Goal: Check status: Check status

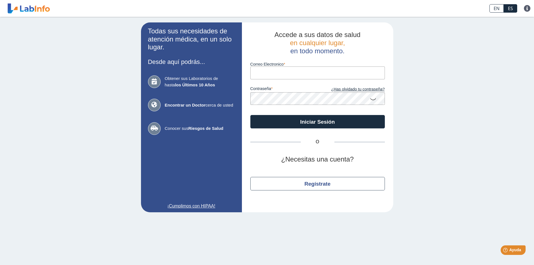
click at [278, 71] on input "Correo Electronico" at bounding box center [317, 72] width 135 height 13
type input "[EMAIL_ADDRESS][DOMAIN_NAME]"
click at [372, 99] on icon at bounding box center [373, 98] width 7 height 11
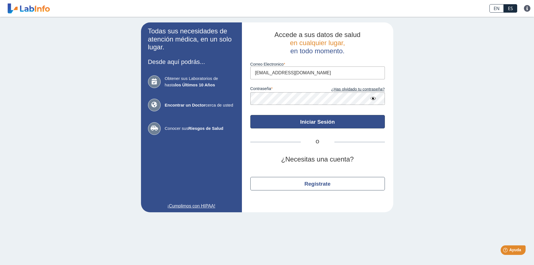
click at [270, 123] on button "Iniciar Sesión" at bounding box center [317, 121] width 135 height 13
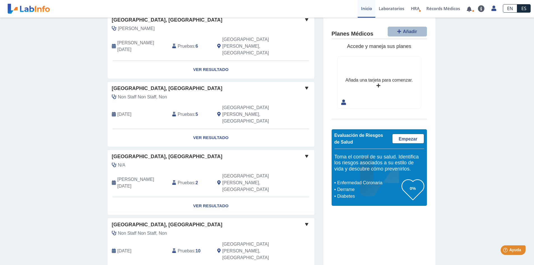
scroll to position [142, 0]
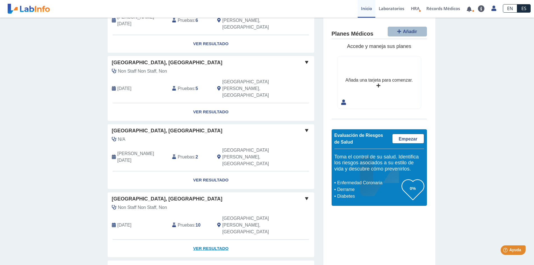
click at [197, 240] on link "Ver Resultado" at bounding box center [211, 249] width 207 height 18
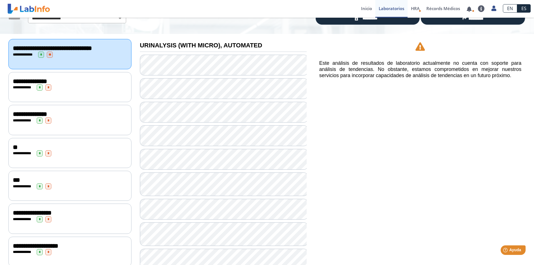
scroll to position [47, 0]
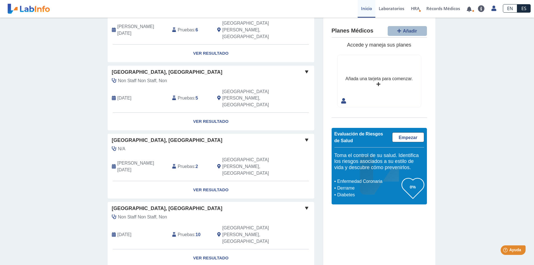
scroll to position [140, 0]
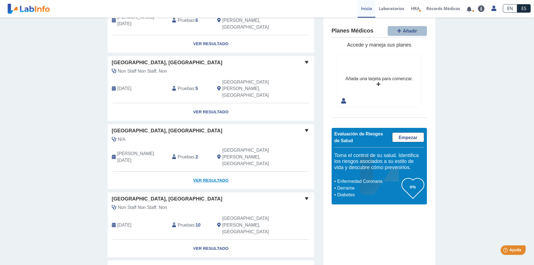
click at [202, 172] on link "Ver Resultado" at bounding box center [211, 181] width 207 height 18
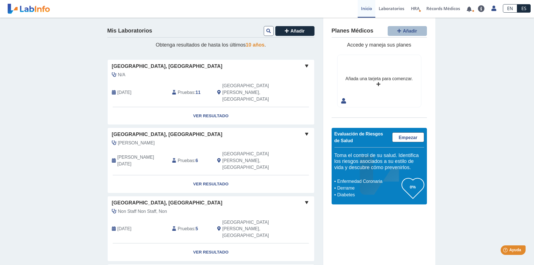
scroll to position [56, 0]
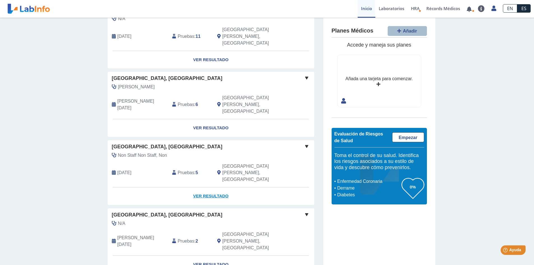
click at [216, 187] on link "Ver Resultado" at bounding box center [211, 196] width 207 height 18
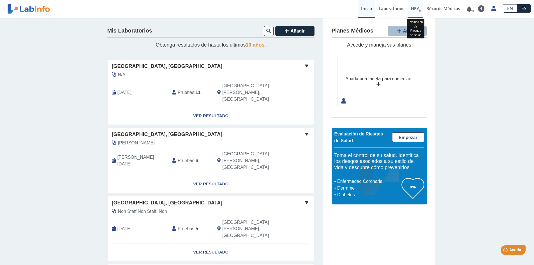
click at [418, 11] on span "HRA" at bounding box center [415, 9] width 9 height 6
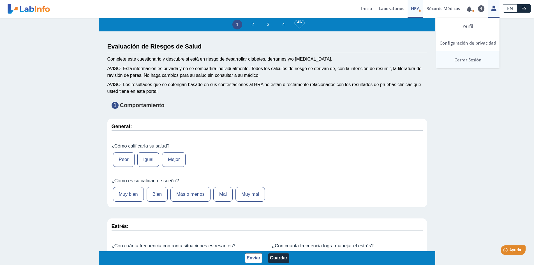
click at [470, 59] on link "Cerrar Sesión" at bounding box center [467, 59] width 63 height 17
